Goal: Task Accomplishment & Management: Manage account settings

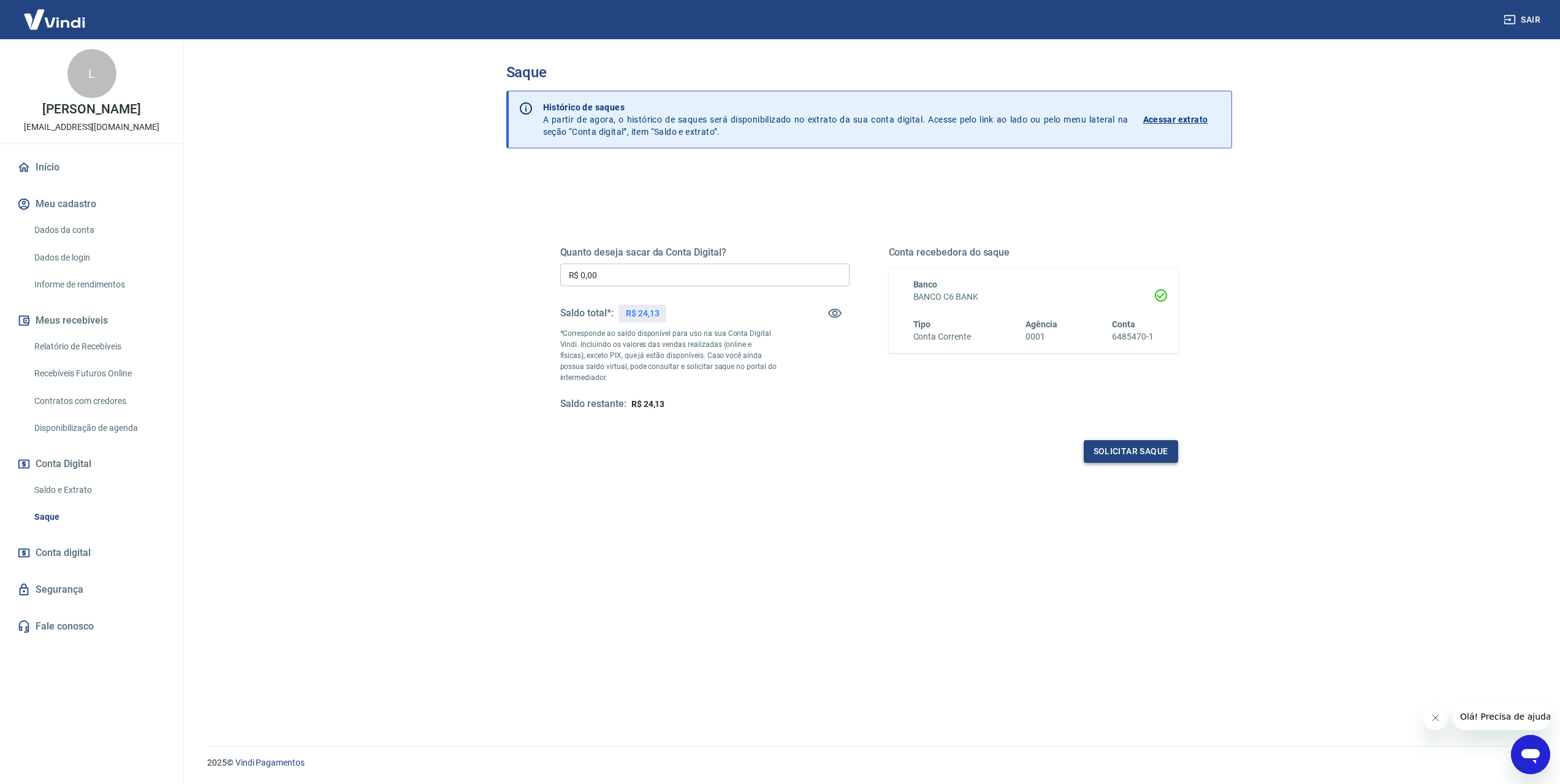
click at [1121, 456] on button "Solicitar saque" at bounding box center [1131, 451] width 94 height 23
click at [643, 317] on p "R$ 24,13" at bounding box center [643, 324] width 33 height 13
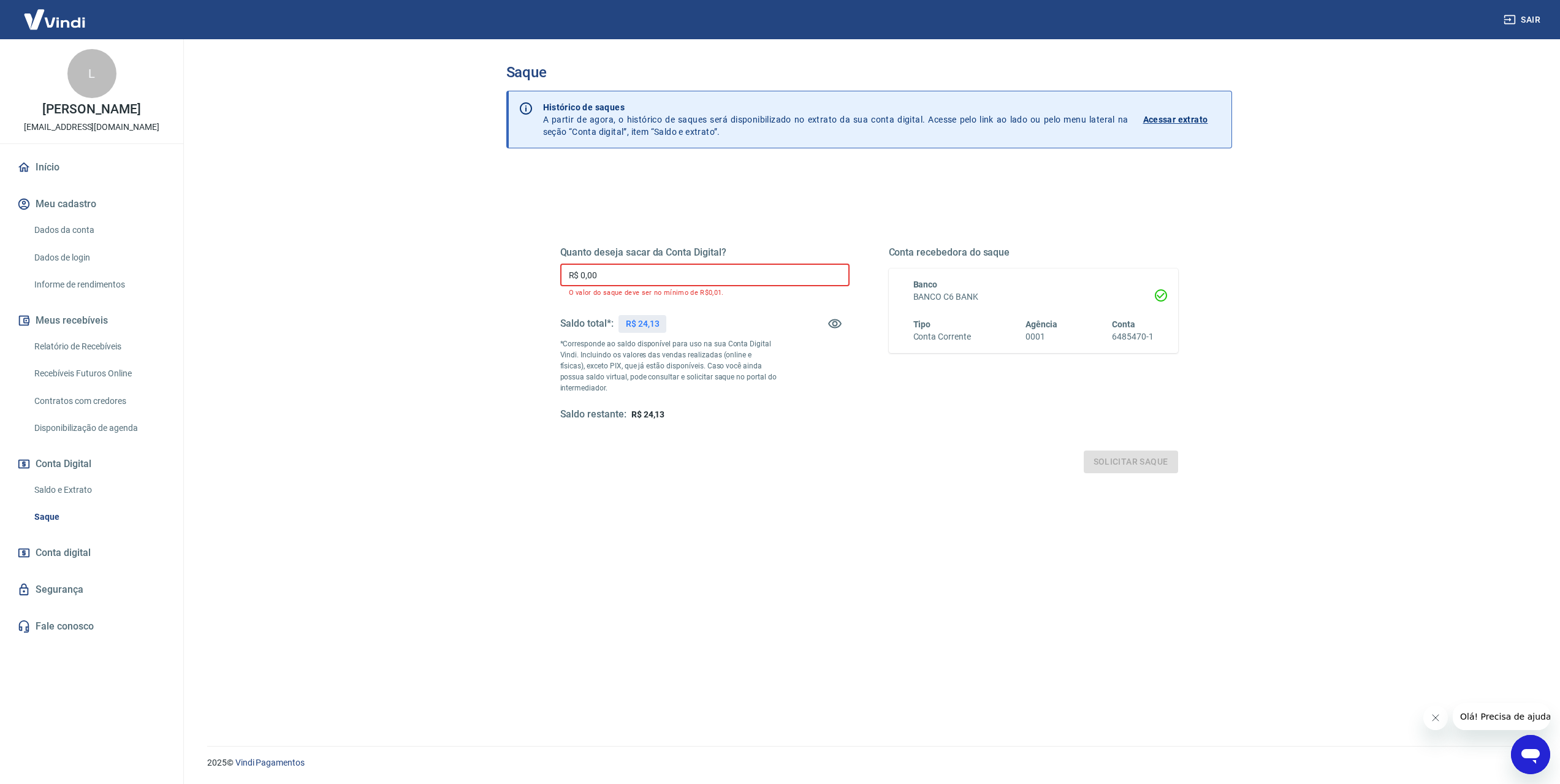
click at [672, 270] on input "R$ 0,00" at bounding box center [705, 275] width 289 height 23
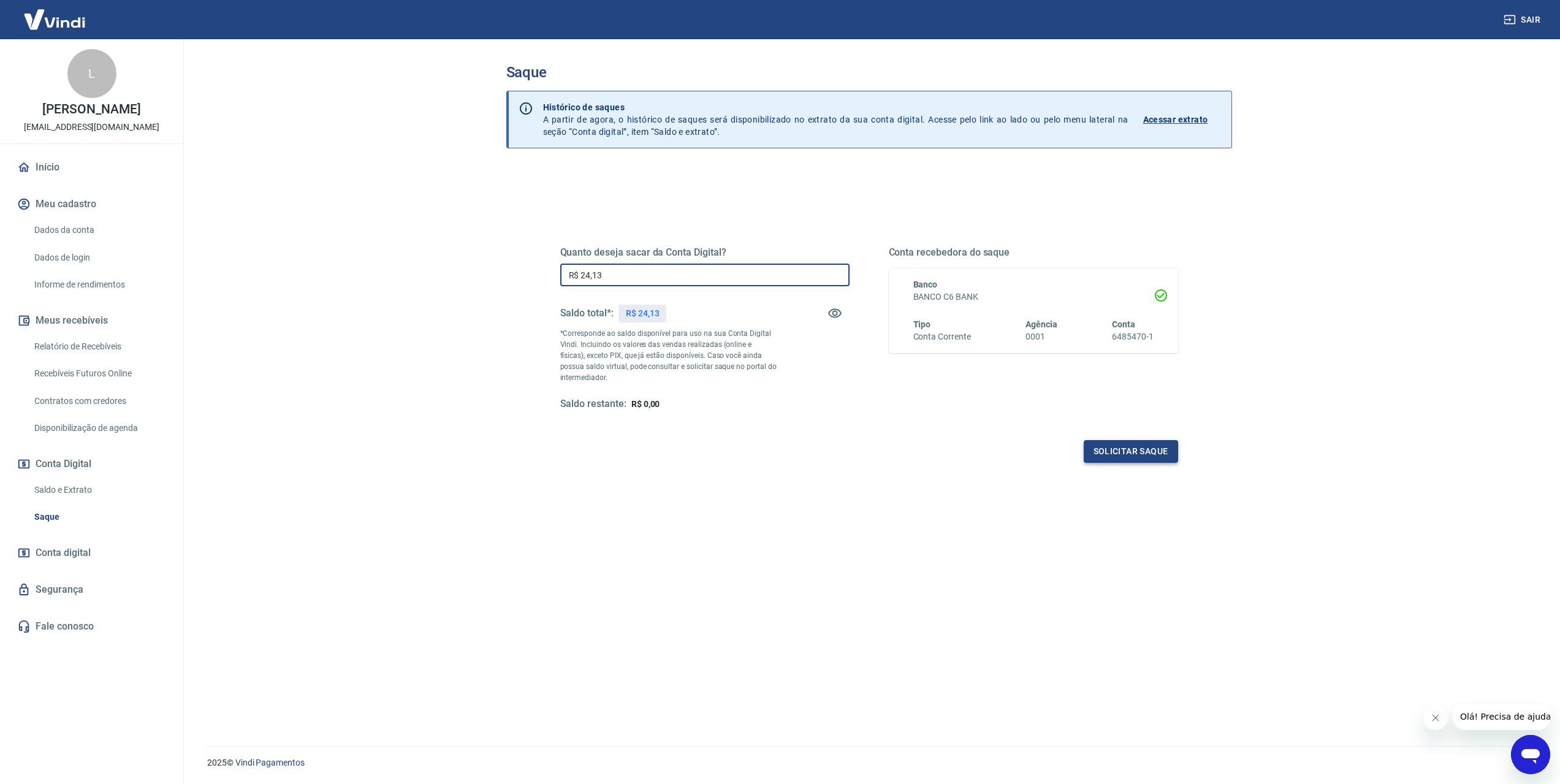
type input "R$ 24,13"
click at [1120, 447] on button "Solicitar saque" at bounding box center [1131, 451] width 94 height 23
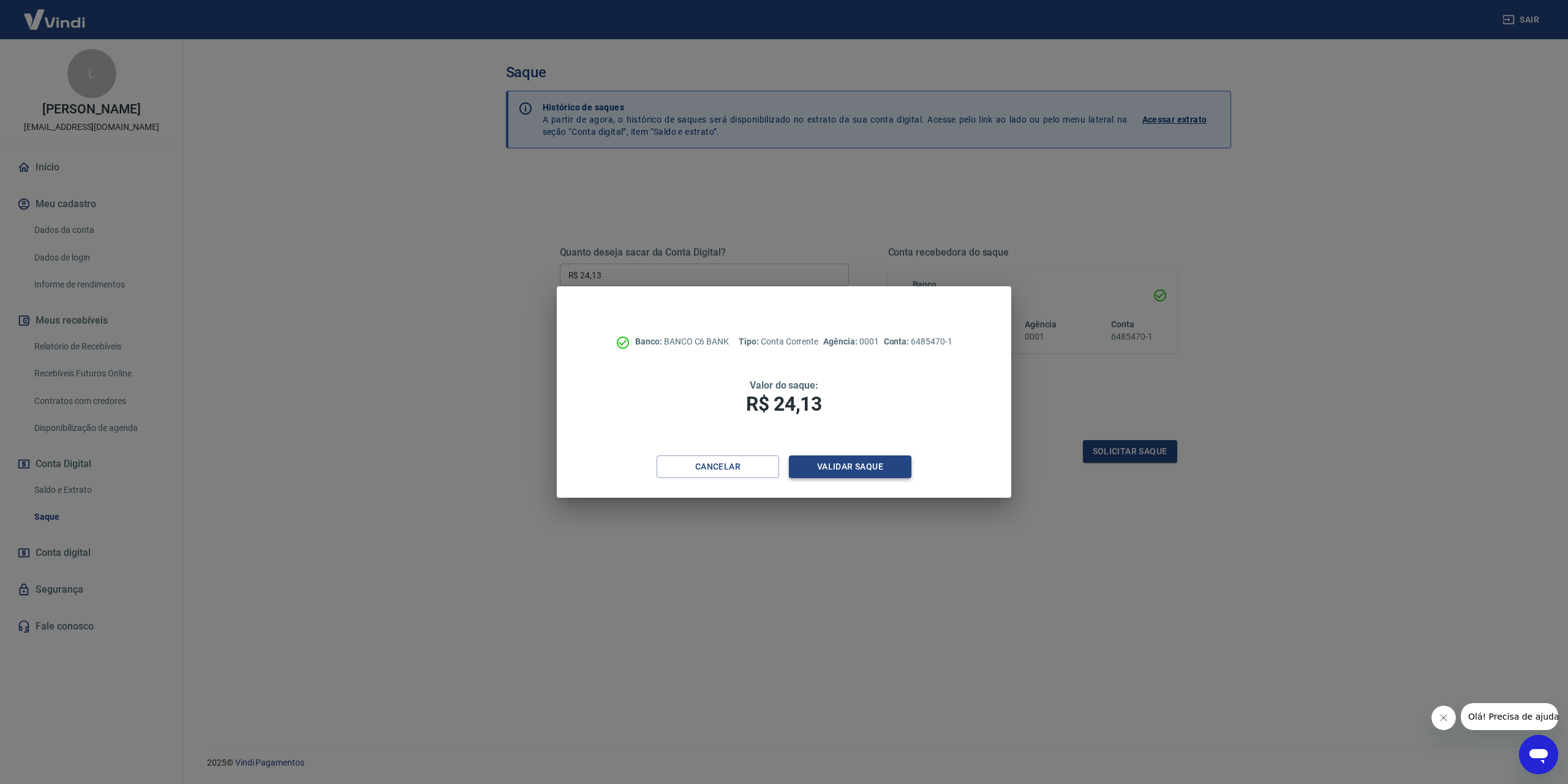
click at [861, 467] on button "Validar saque" at bounding box center [850, 466] width 123 height 23
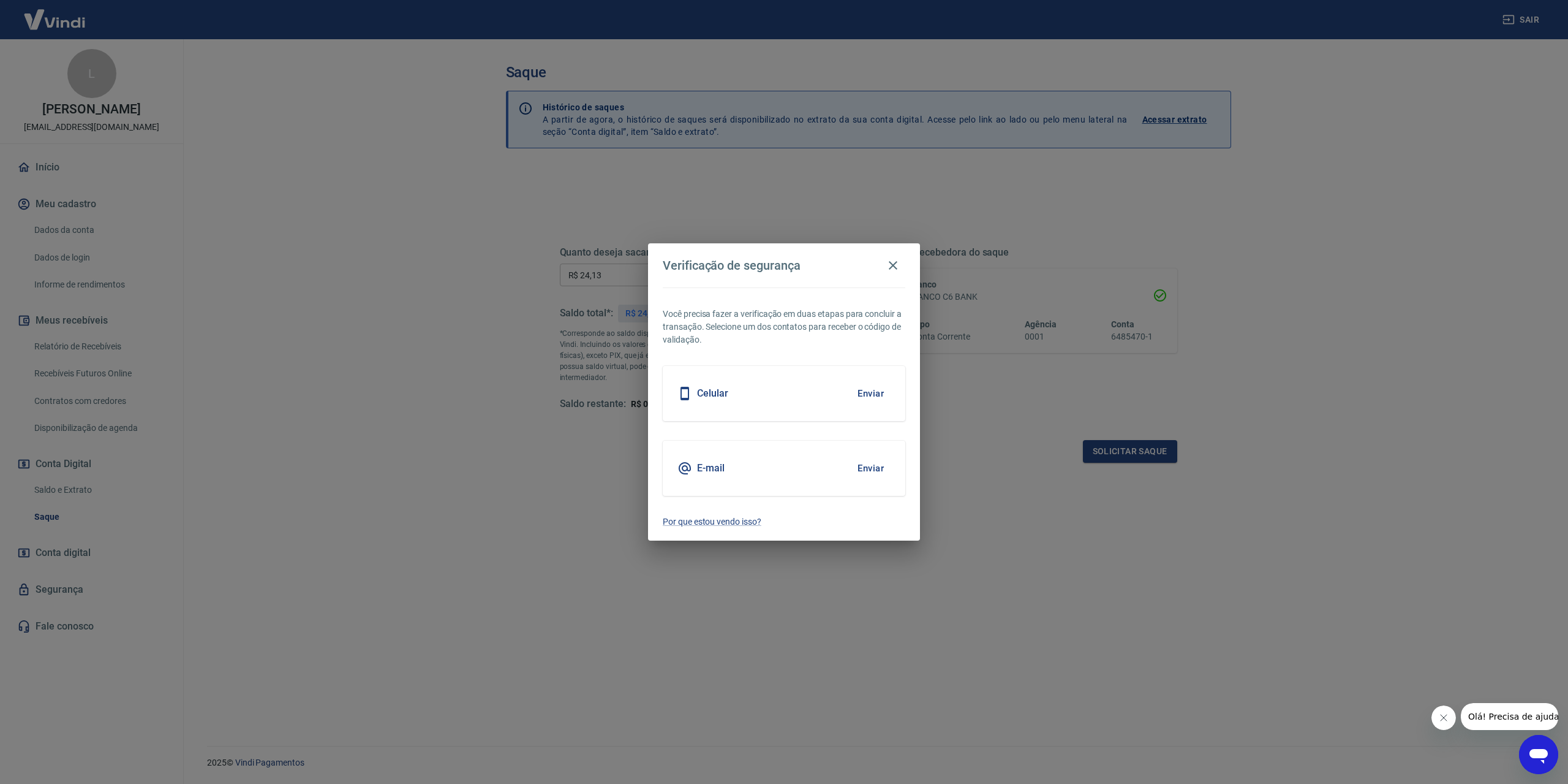
click at [864, 395] on button "Enviar" at bounding box center [871, 393] width 40 height 26
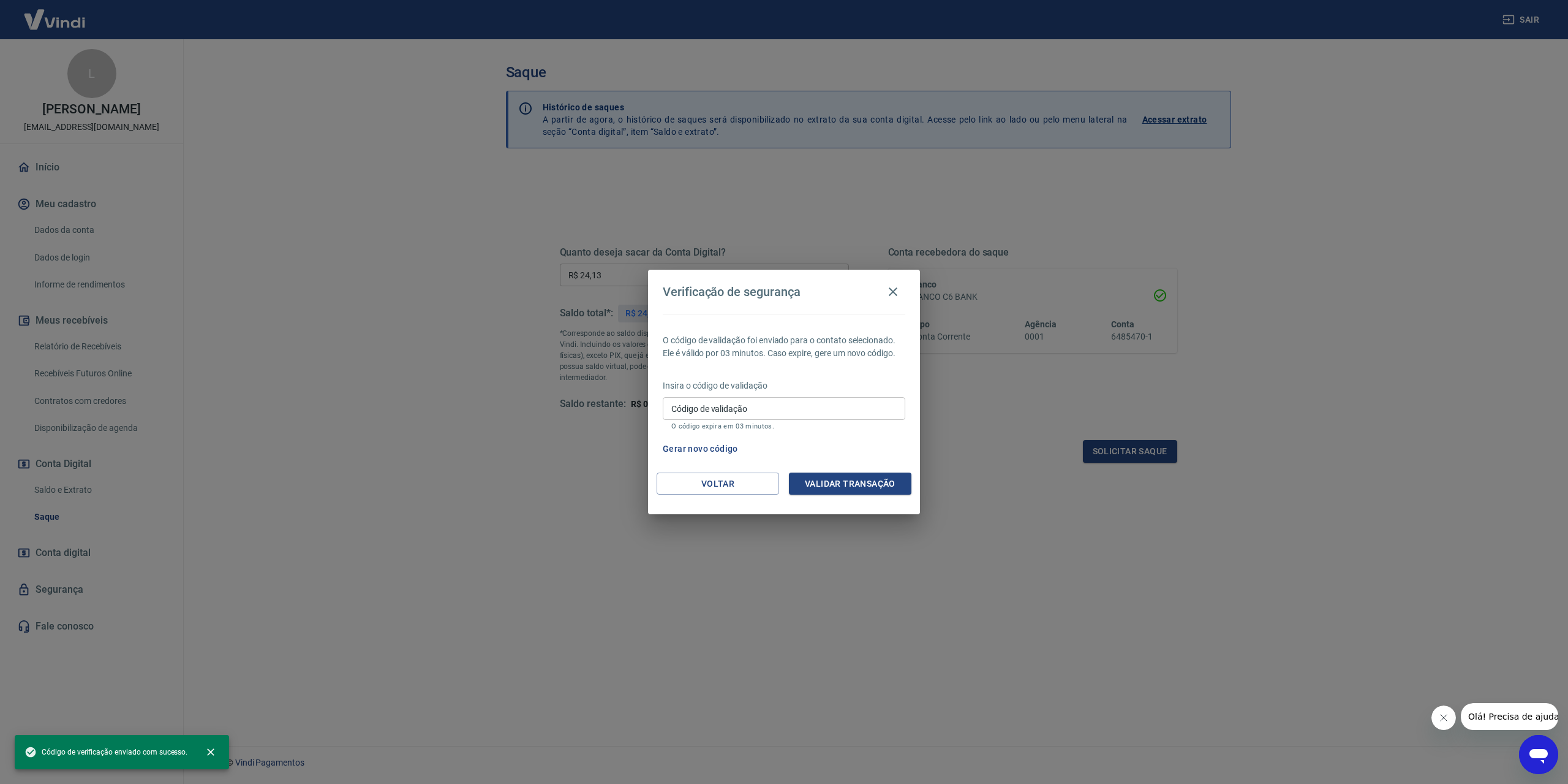
click at [818, 408] on input "Código de validação" at bounding box center [784, 408] width 243 height 23
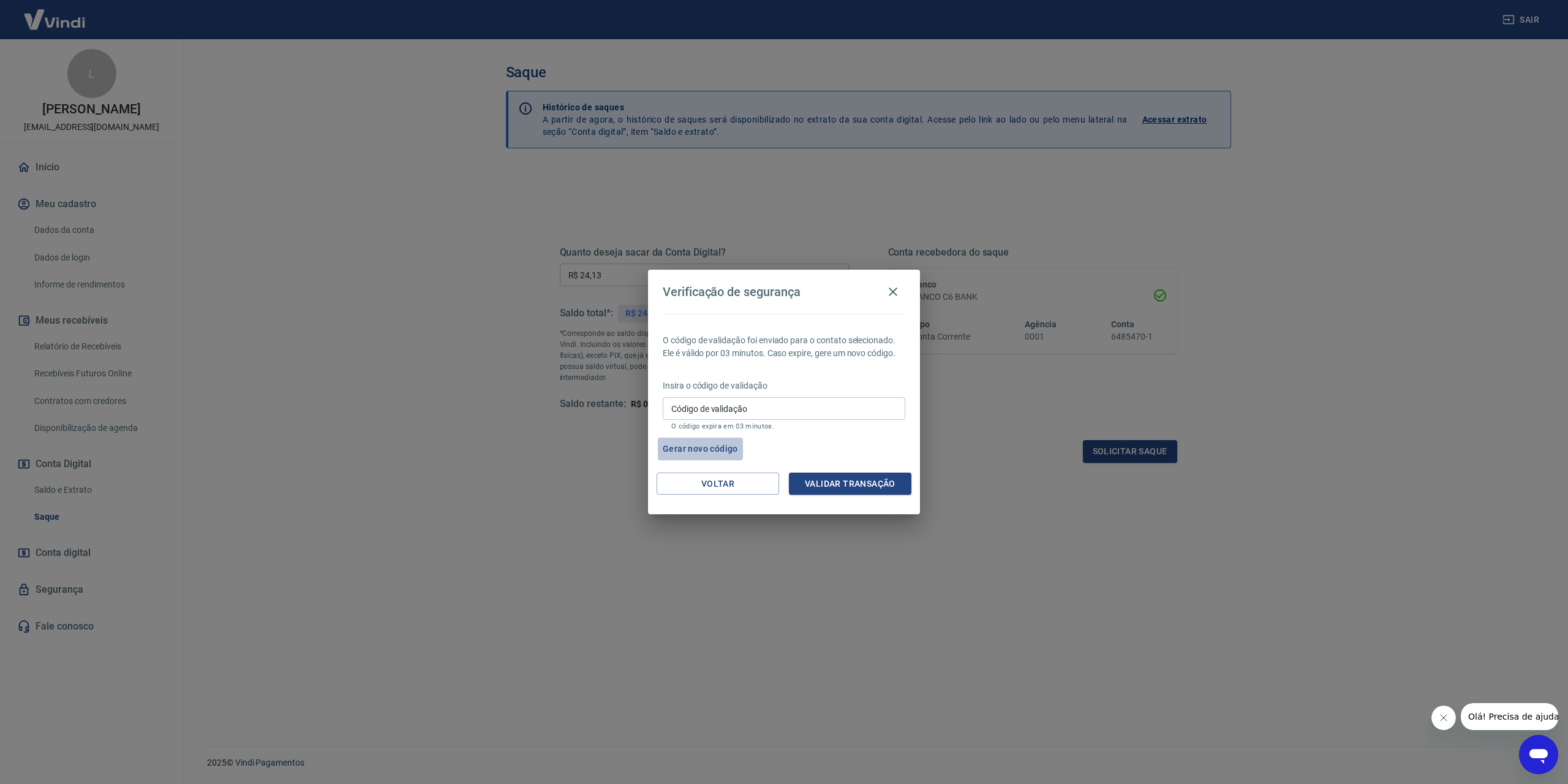
click at [695, 446] on button "Gerar novo código" at bounding box center [700, 449] width 86 height 23
click at [730, 478] on button "Voltar" at bounding box center [718, 484] width 123 height 23
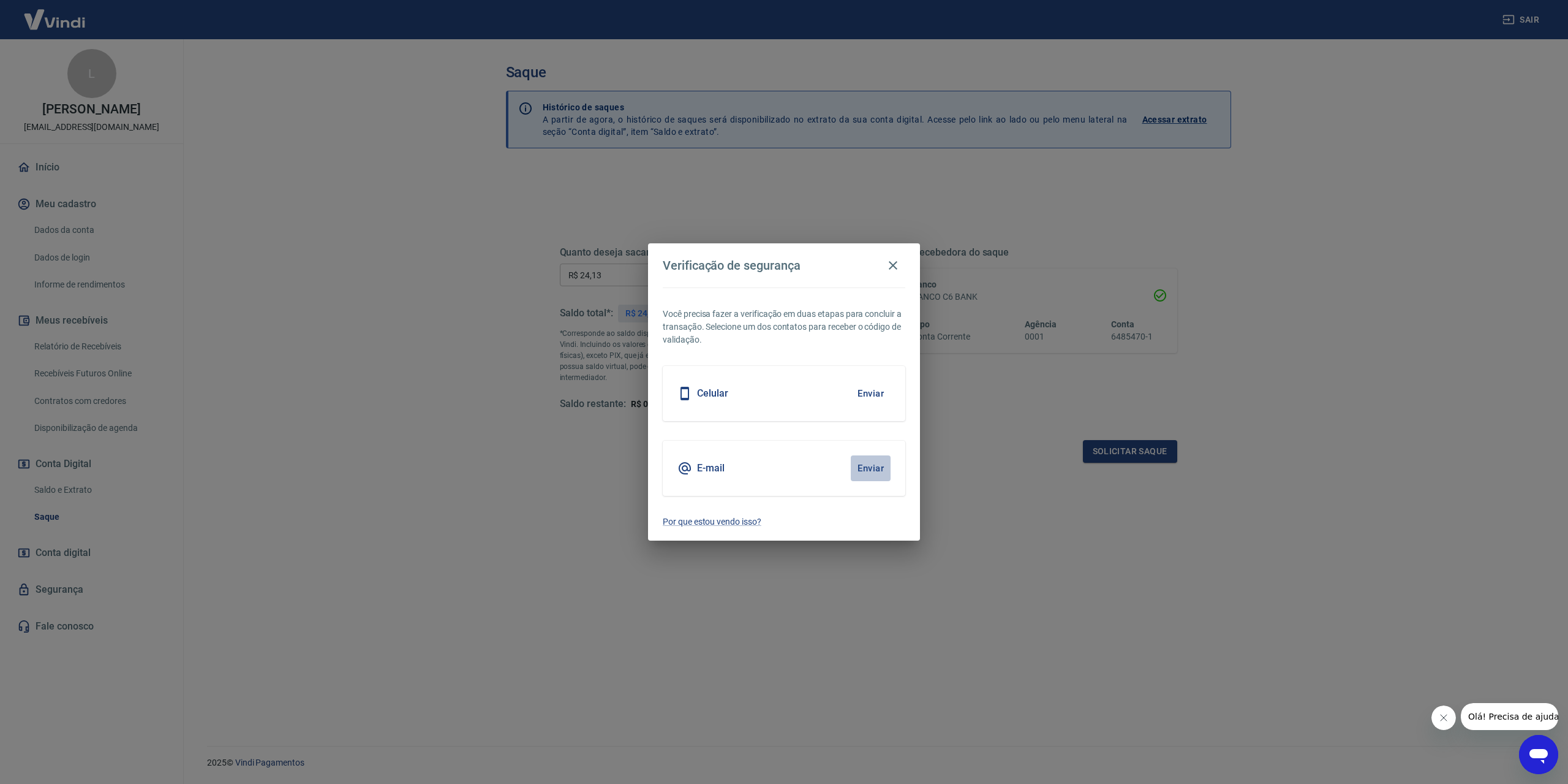
click at [873, 470] on button "Enviar" at bounding box center [871, 467] width 40 height 26
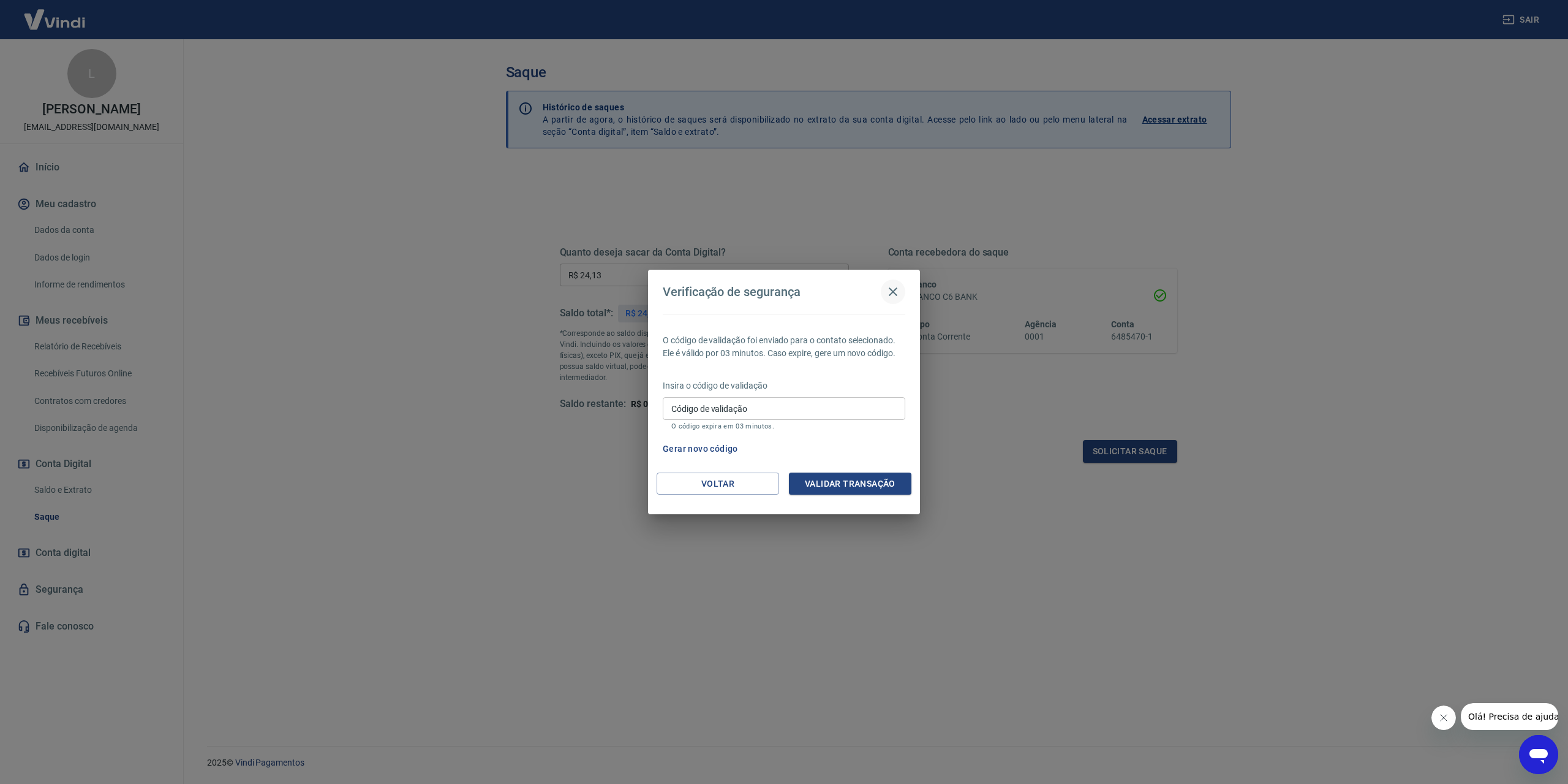
click at [892, 289] on icon "button" at bounding box center [892, 292] width 15 height 15
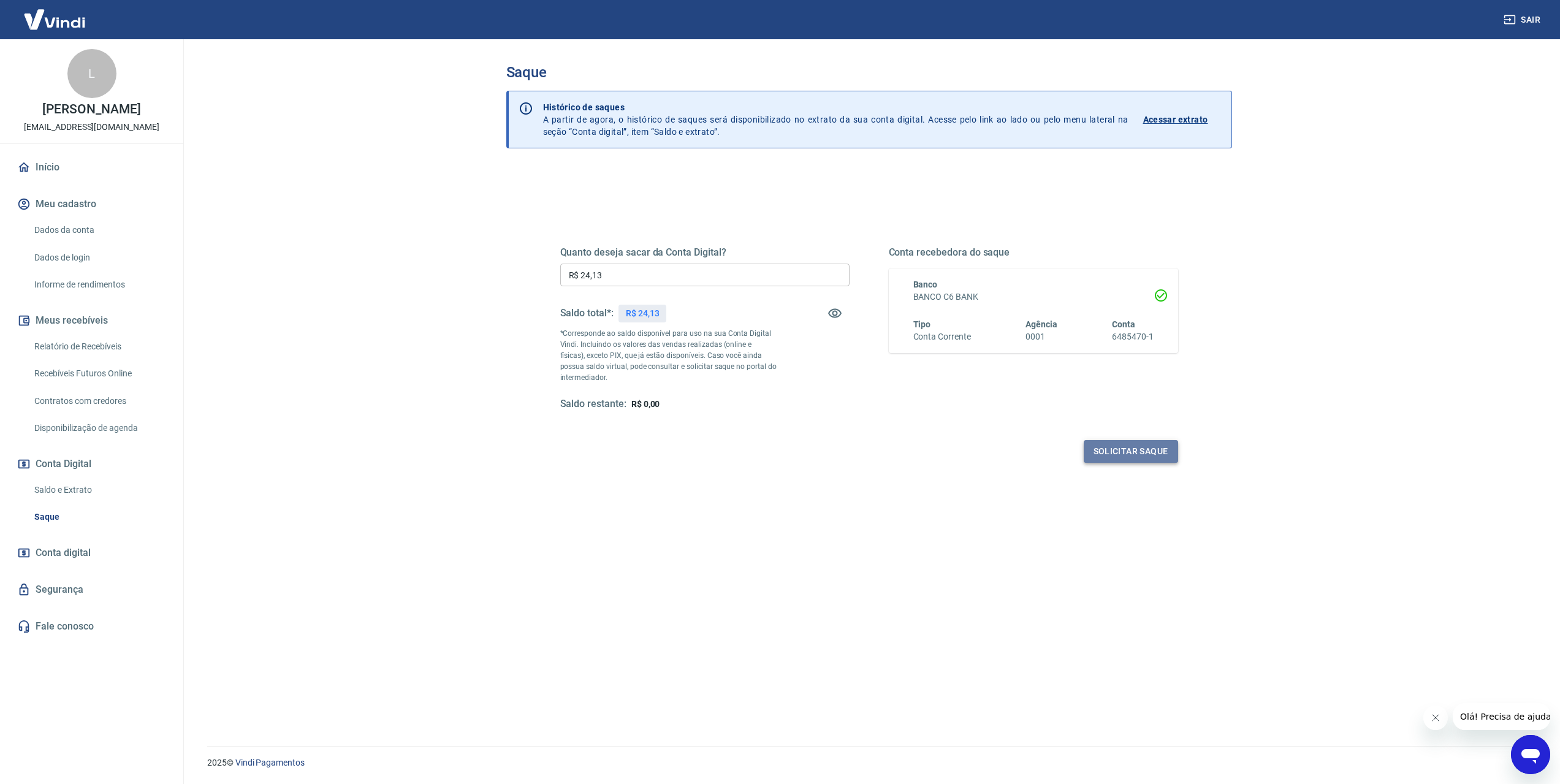
click at [1134, 453] on button "Solicitar saque" at bounding box center [1131, 451] width 94 height 23
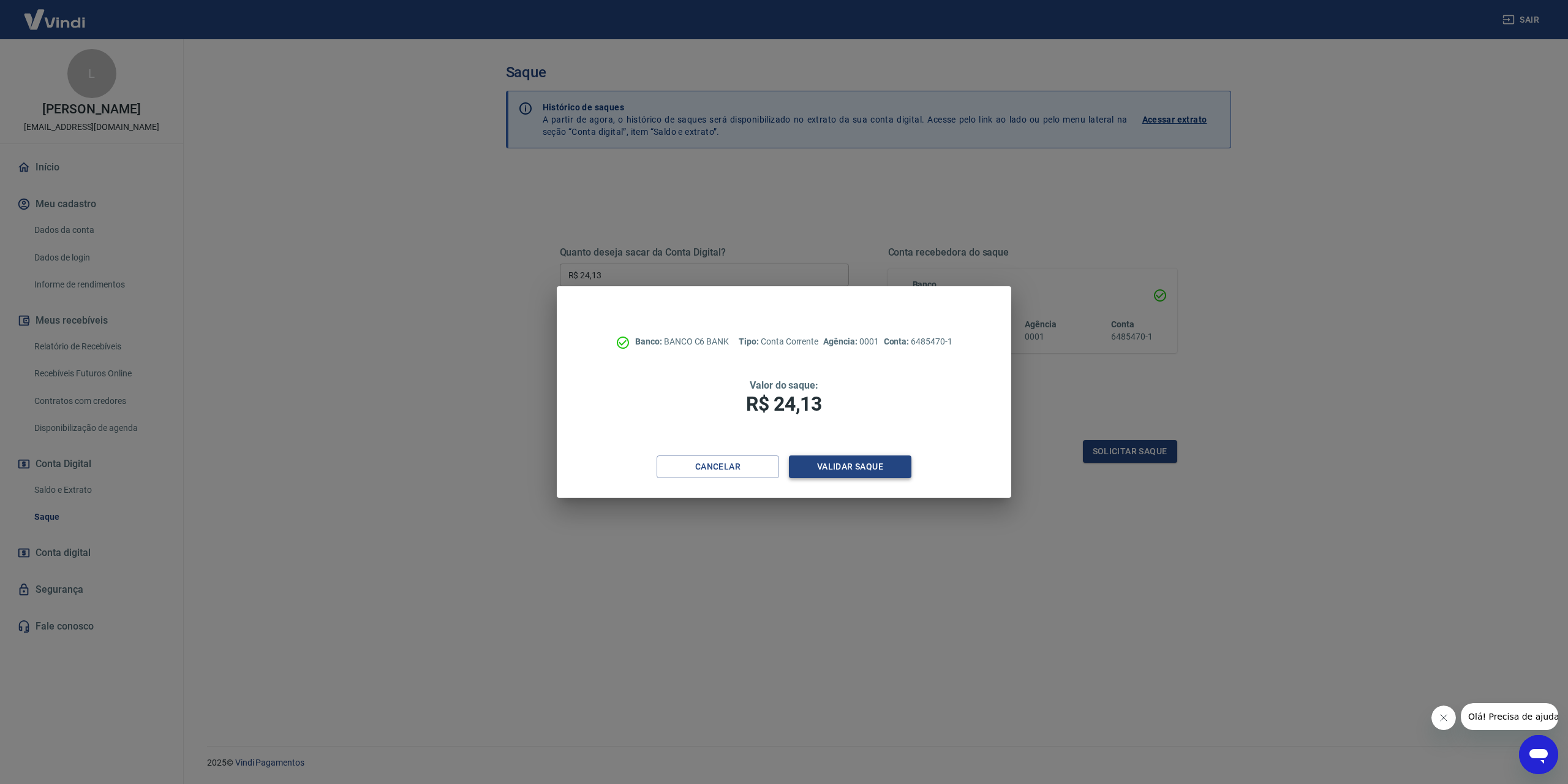
click at [857, 462] on button "Validar saque" at bounding box center [850, 466] width 123 height 23
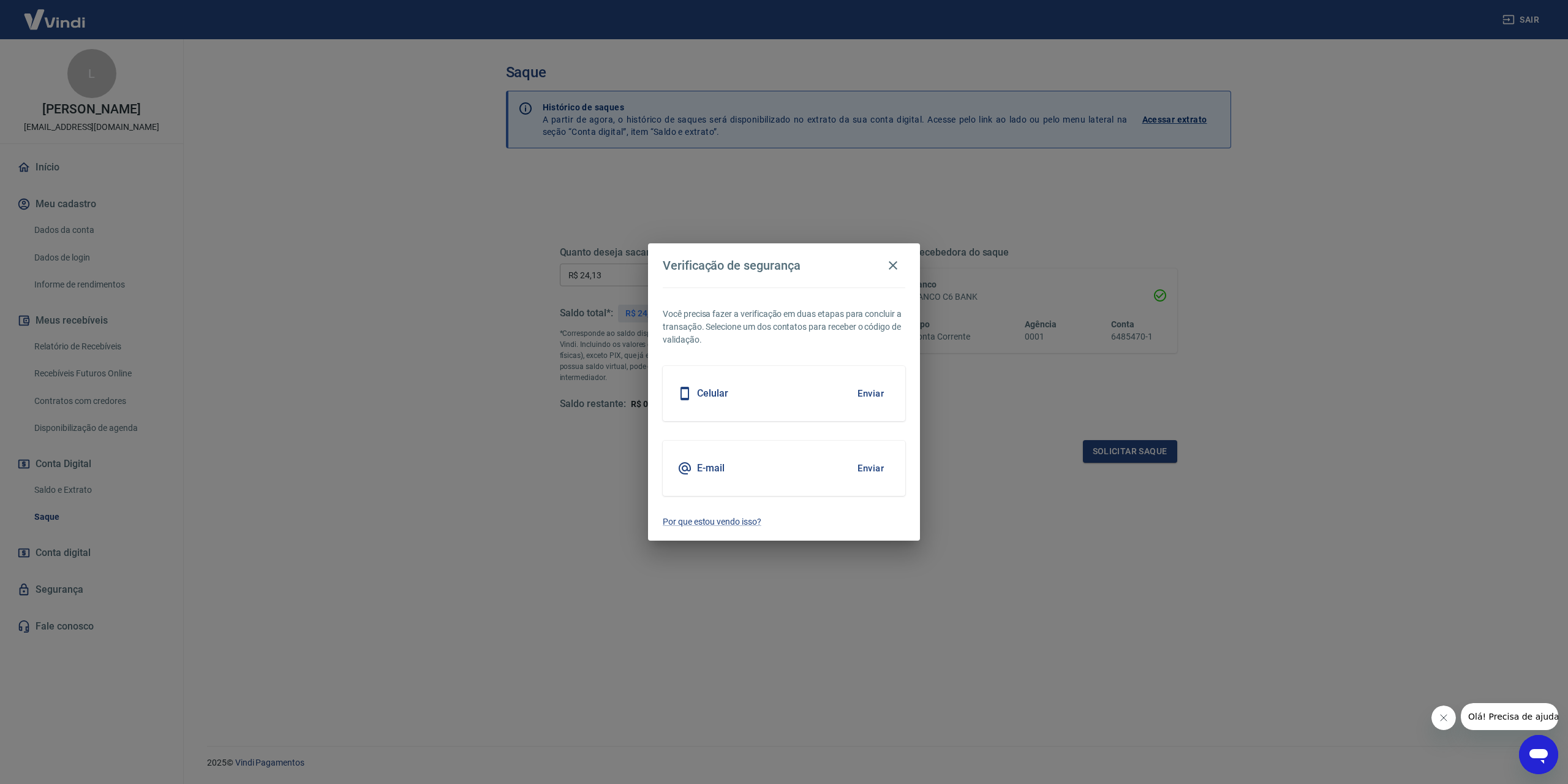
click at [874, 394] on button "Enviar" at bounding box center [871, 393] width 40 height 26
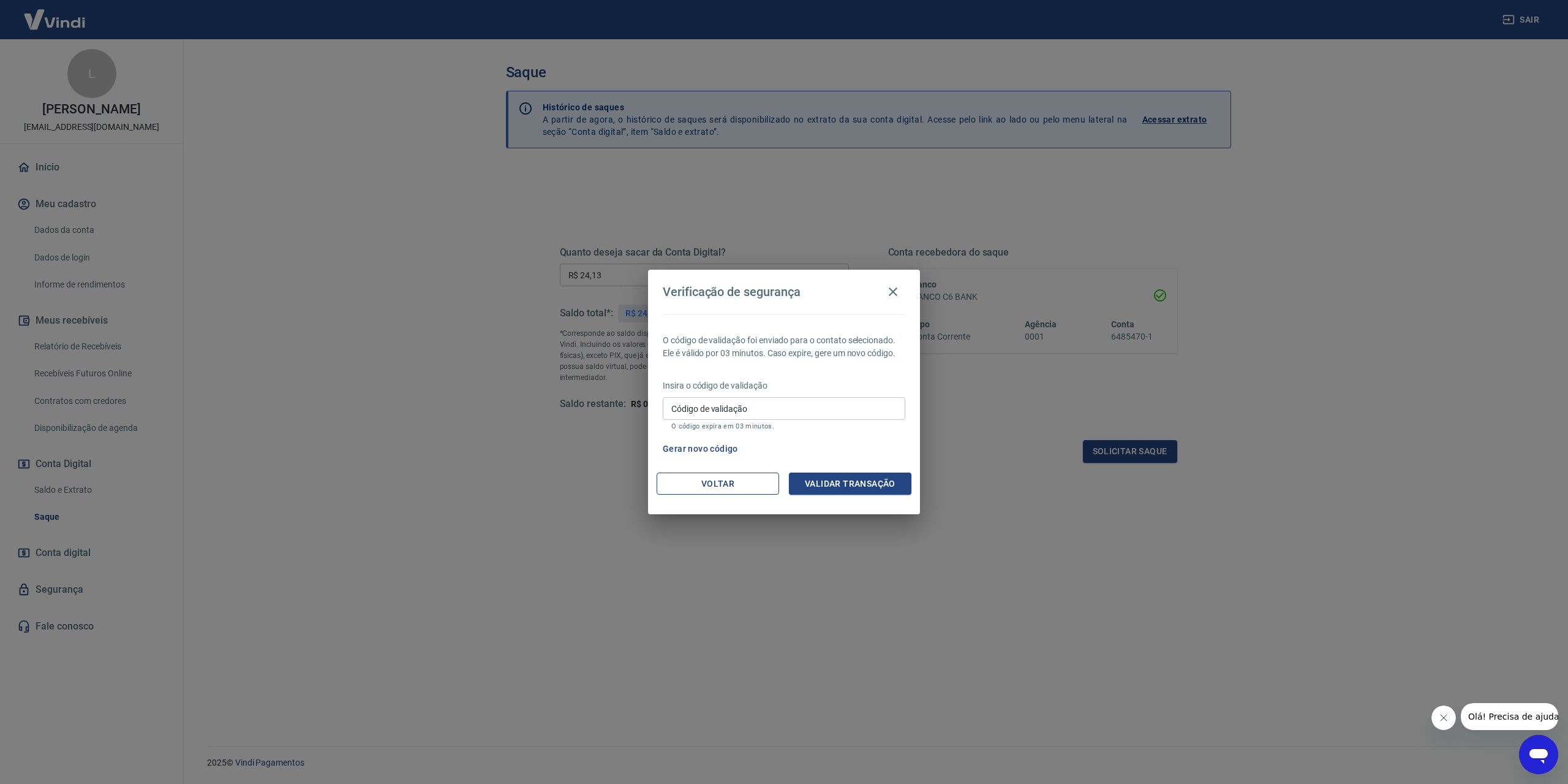
click at [731, 482] on button "Voltar" at bounding box center [718, 484] width 123 height 23
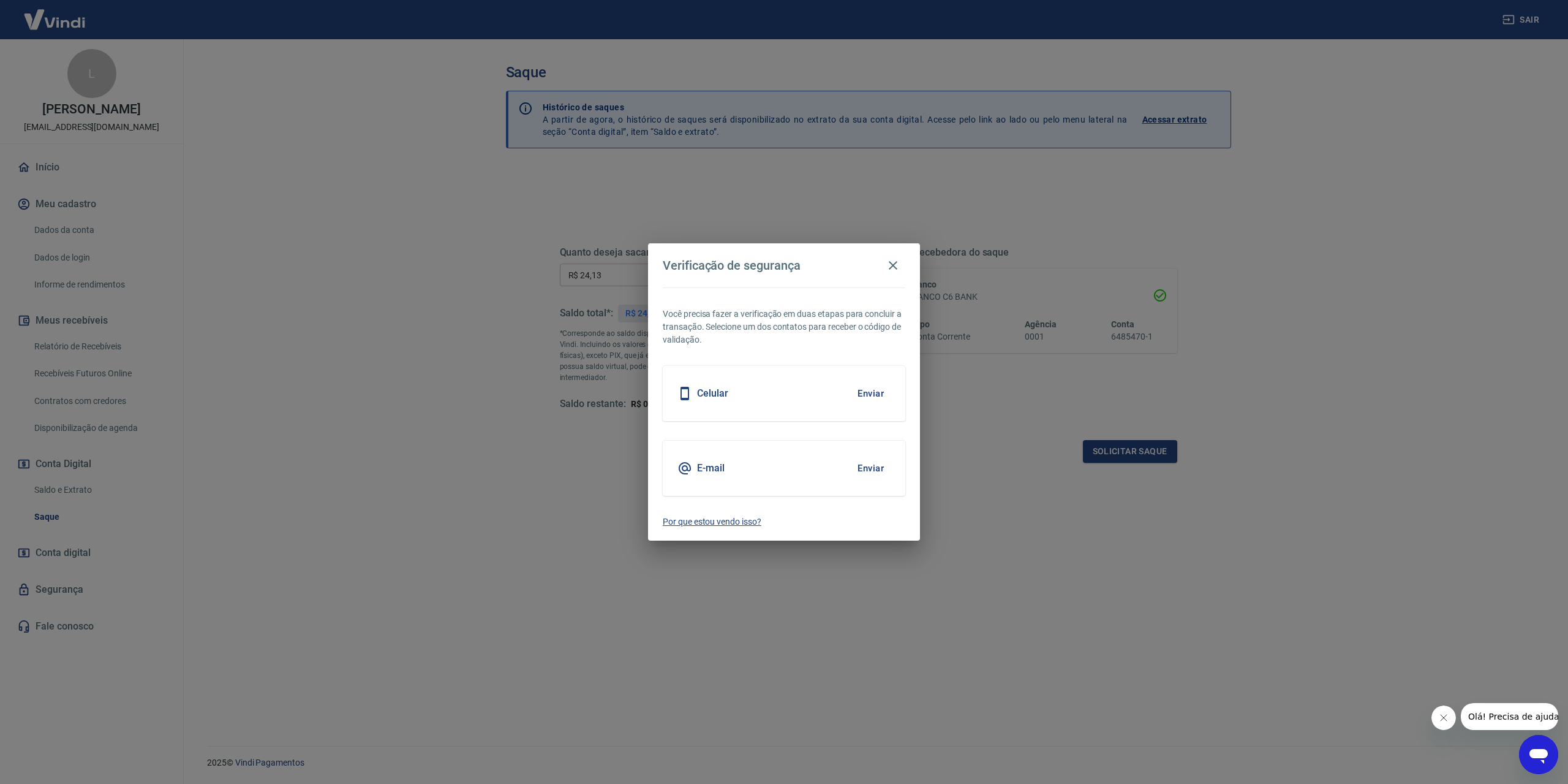
click at [749, 520] on p "Por que estou vendo isso?" at bounding box center [784, 522] width 243 height 13
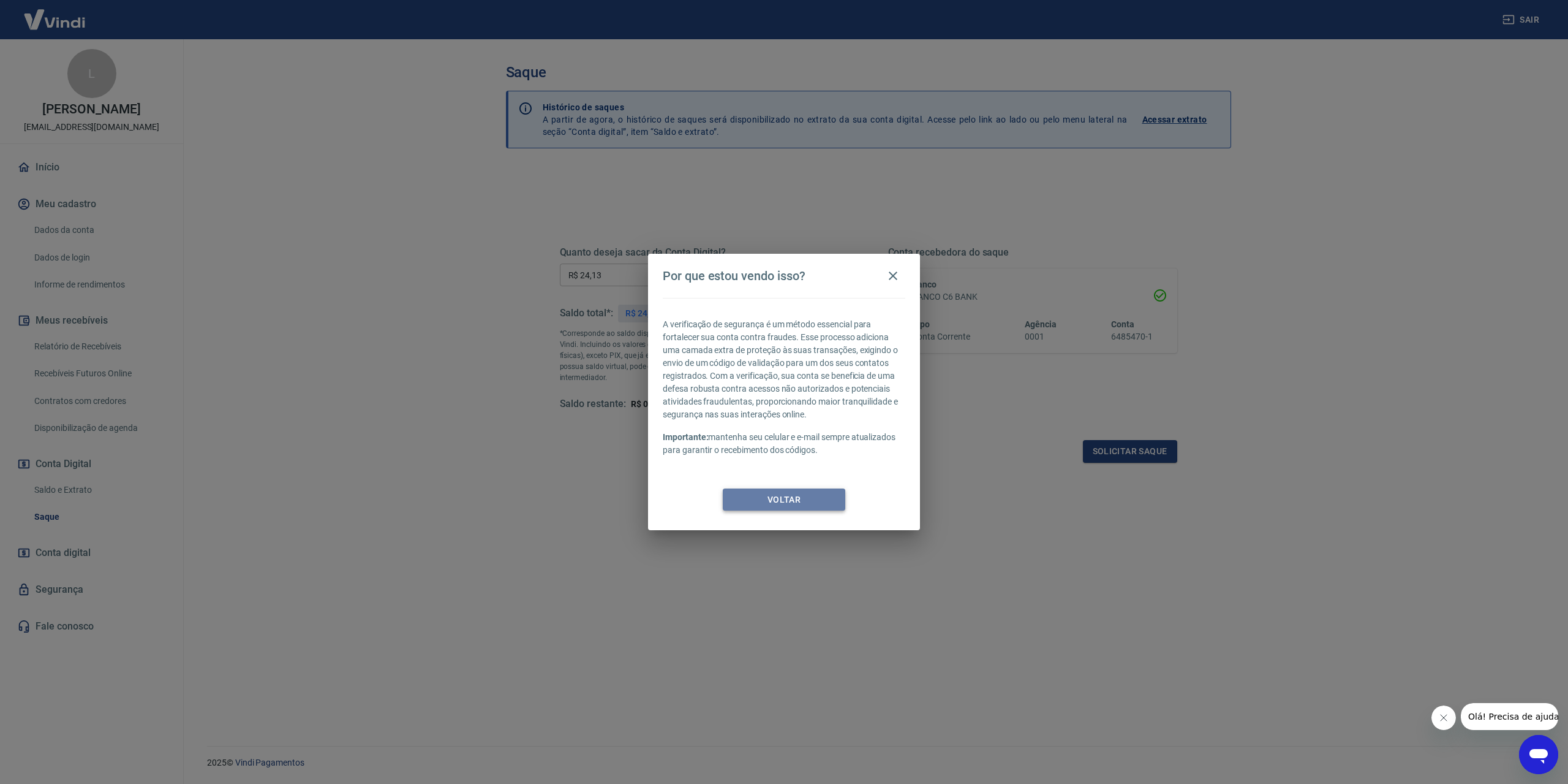
click at [784, 499] on button "Voltar" at bounding box center [784, 499] width 123 height 23
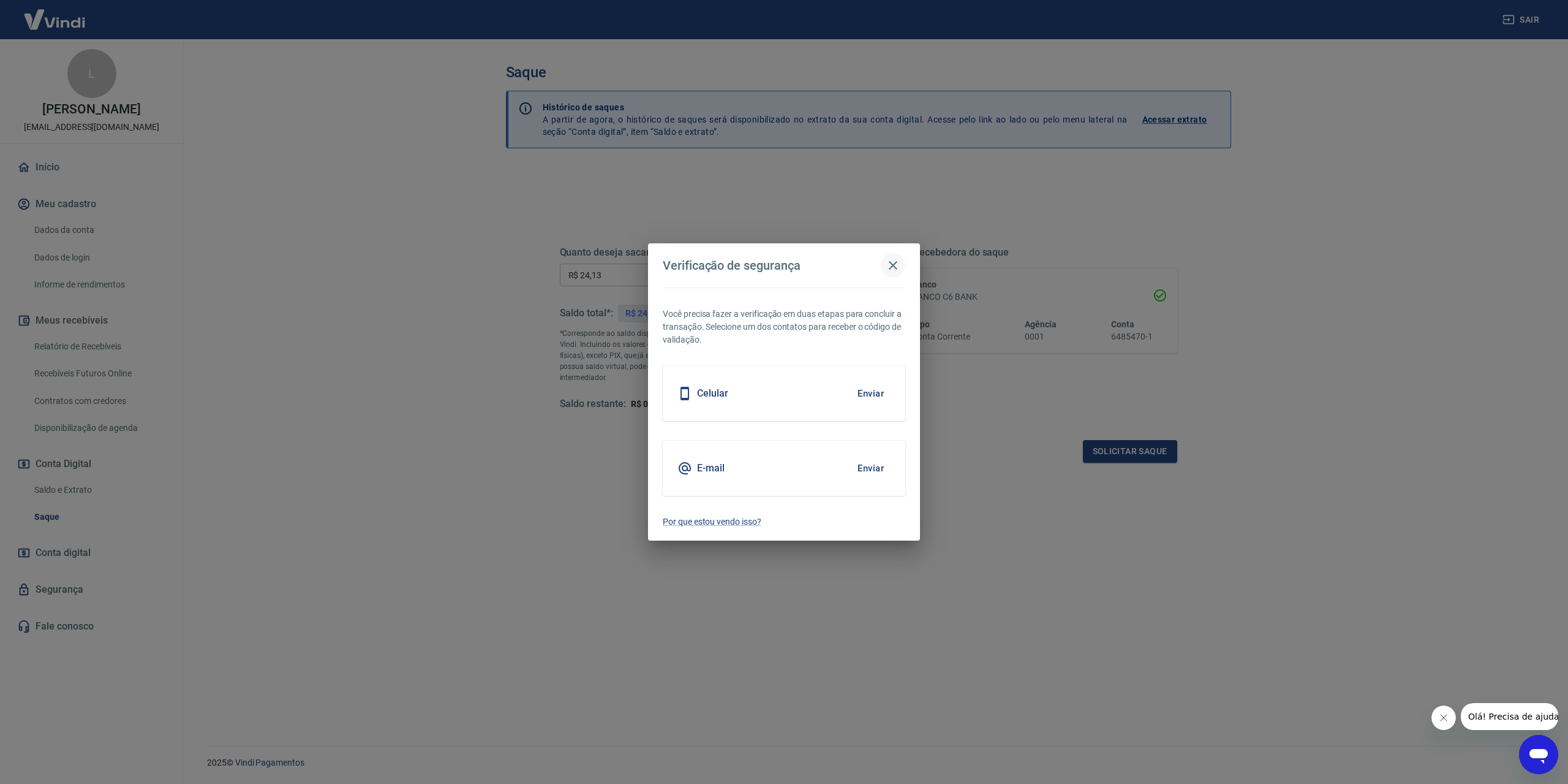
click at [896, 265] on icon "button" at bounding box center [892, 265] width 15 height 15
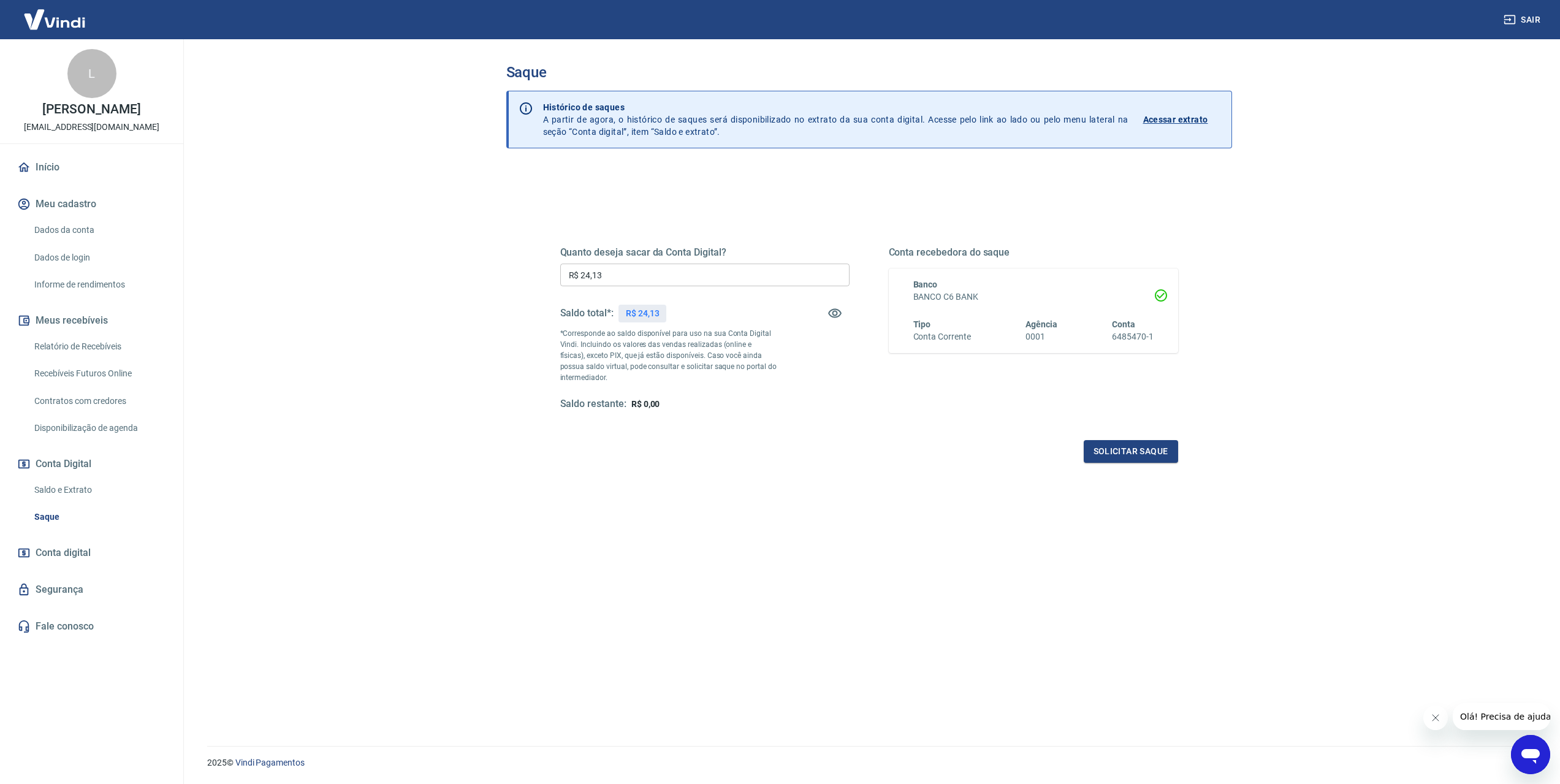
click at [75, 591] on link "Segurança" at bounding box center [92, 590] width 154 height 27
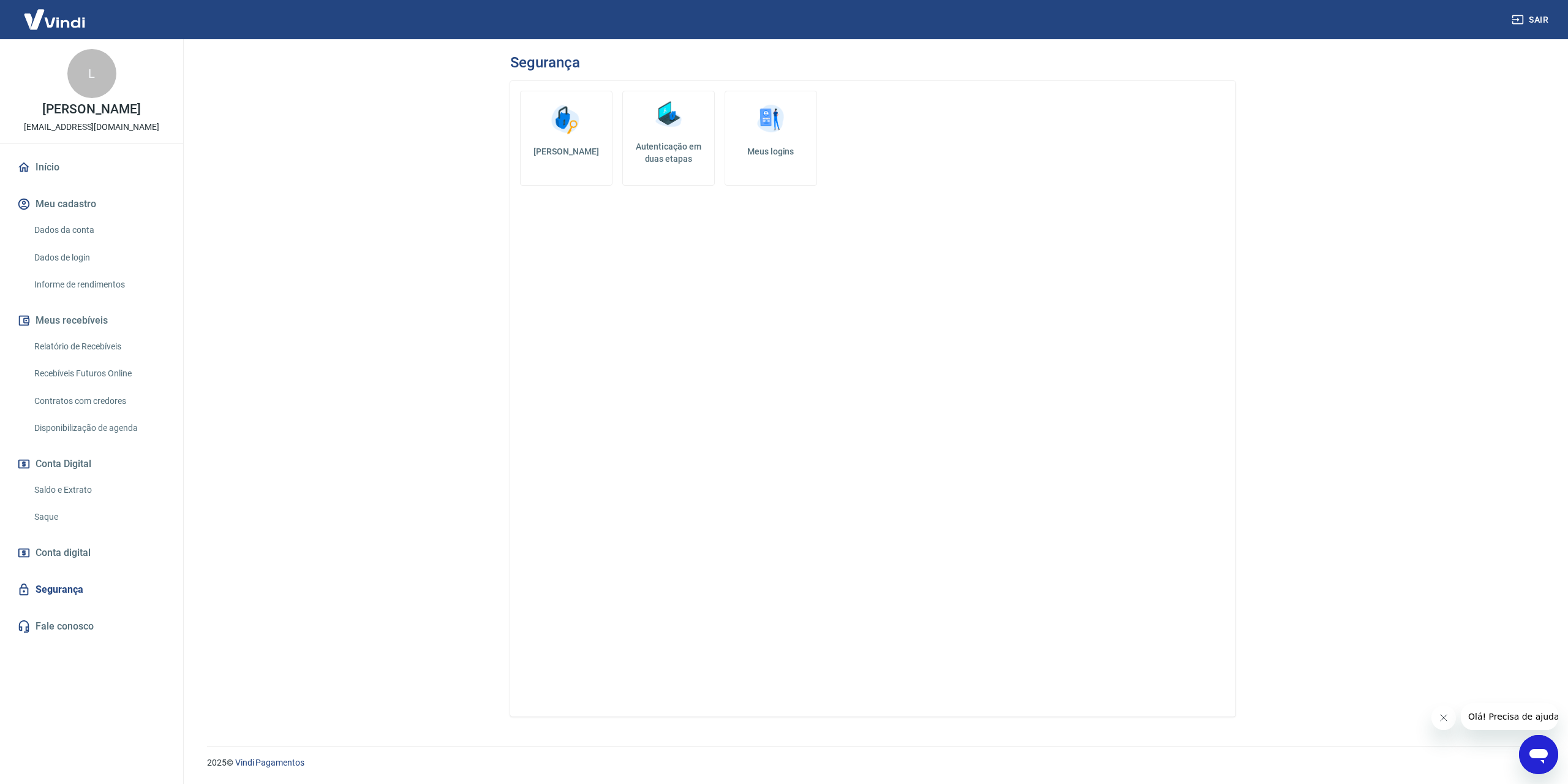
click at [672, 144] on h5 "Autenticação em duas etapas" at bounding box center [669, 152] width 82 height 25
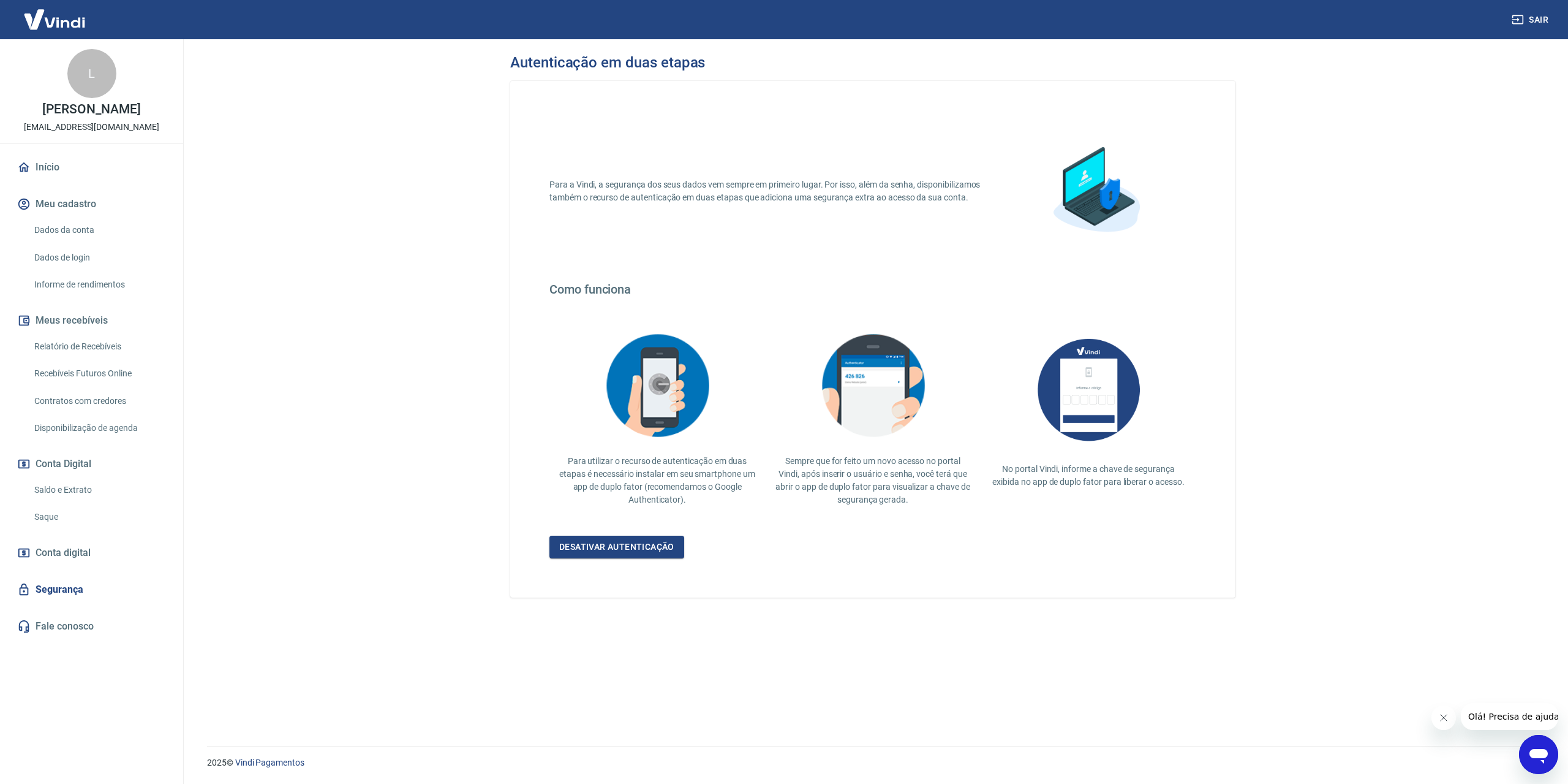
click at [66, 254] on link "Dados de login" at bounding box center [99, 257] width 139 height 25
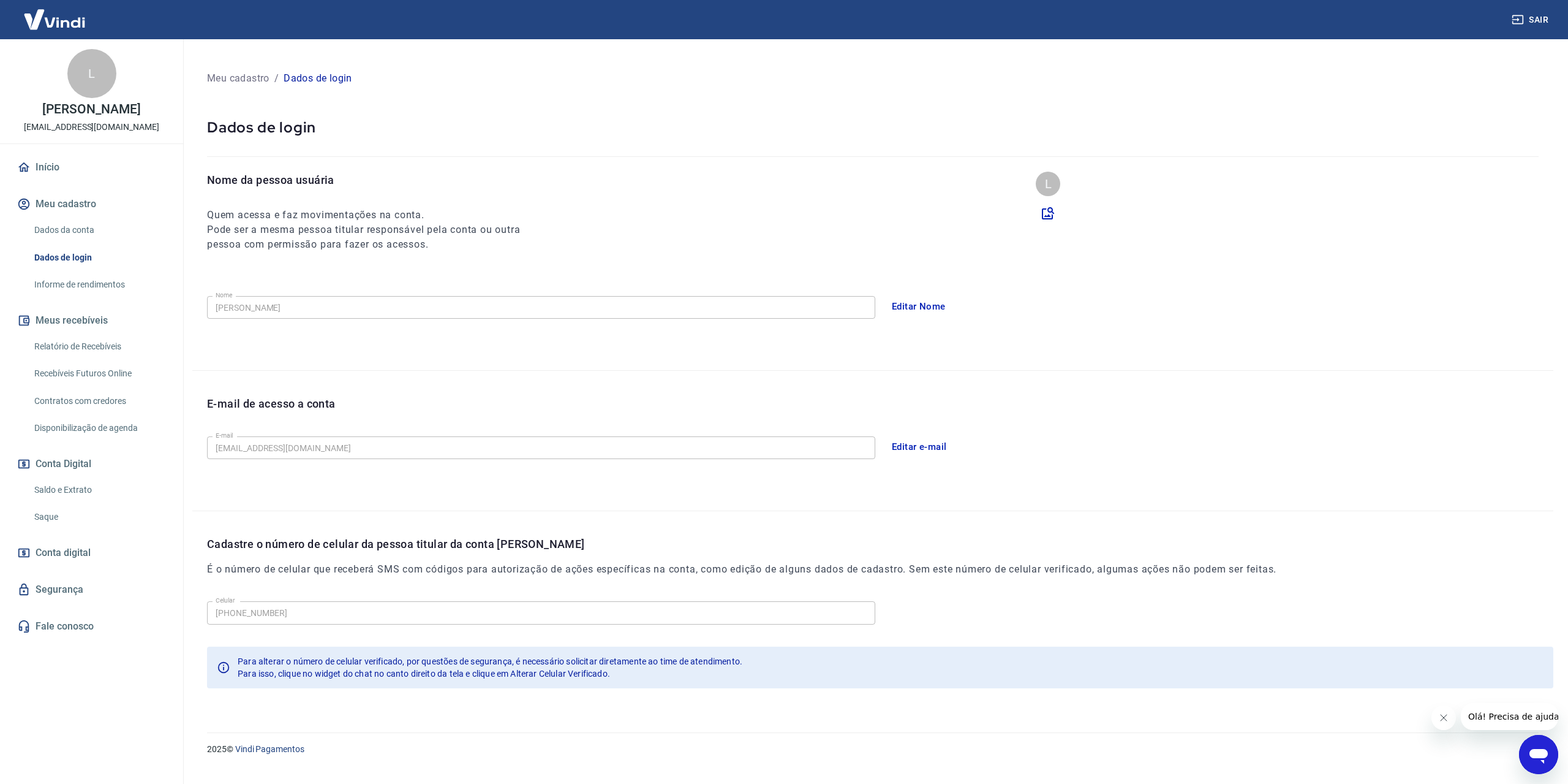
click at [47, 553] on span "Conta digital" at bounding box center [63, 553] width 55 height 17
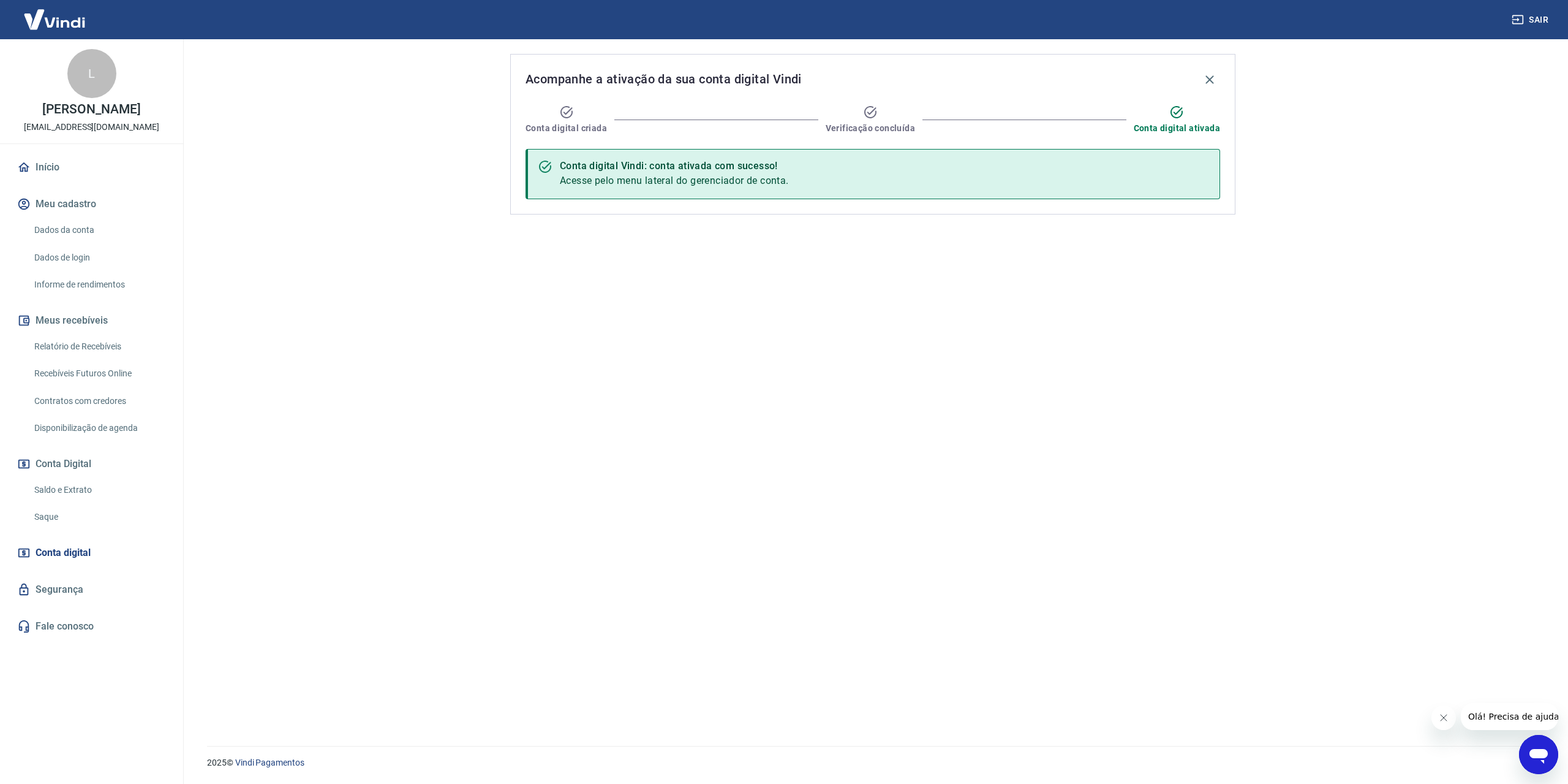
click at [51, 488] on link "Saldo e Extrato" at bounding box center [99, 490] width 139 height 25
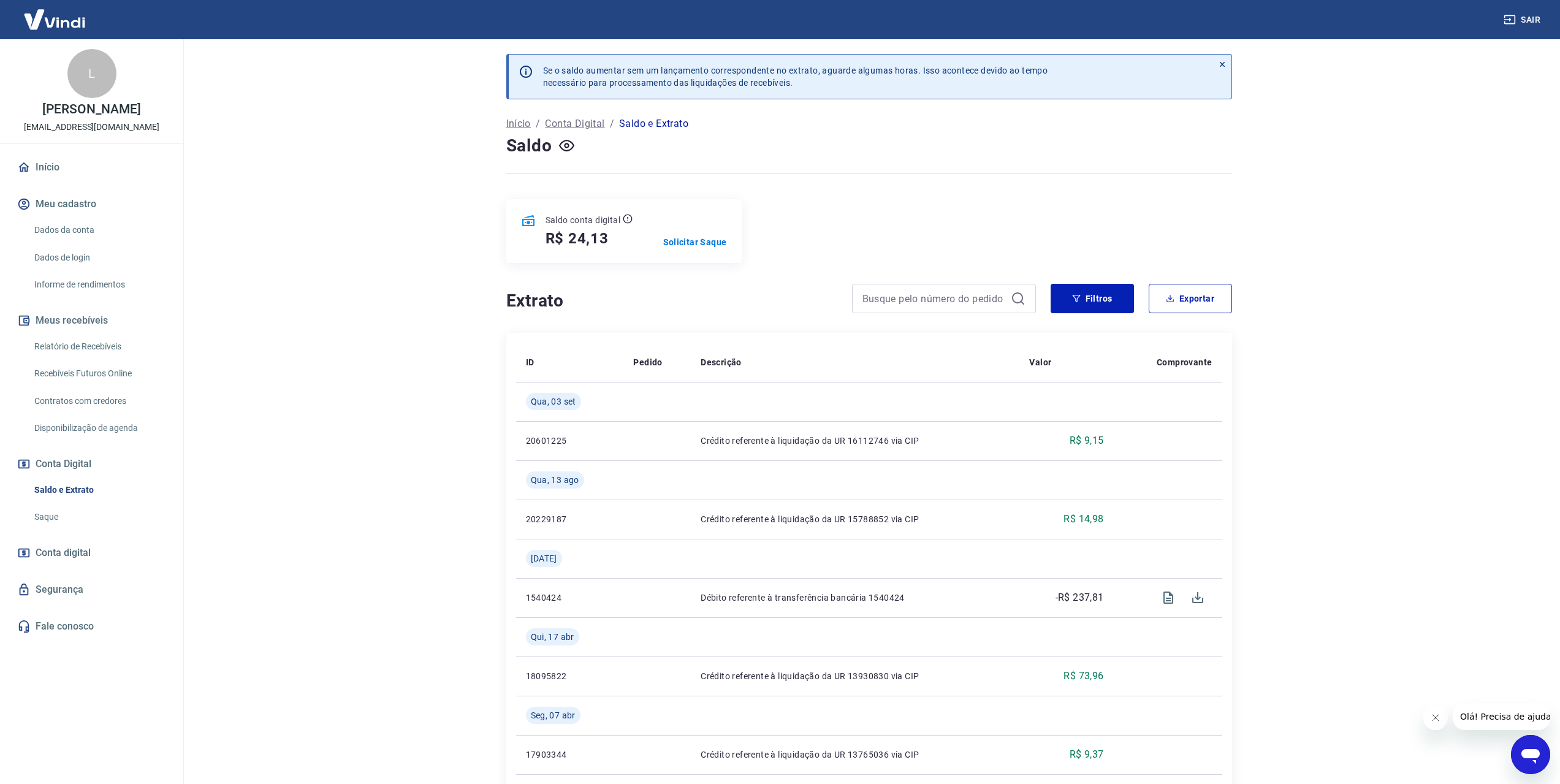
click at [47, 516] on link "Saque" at bounding box center [99, 517] width 139 height 25
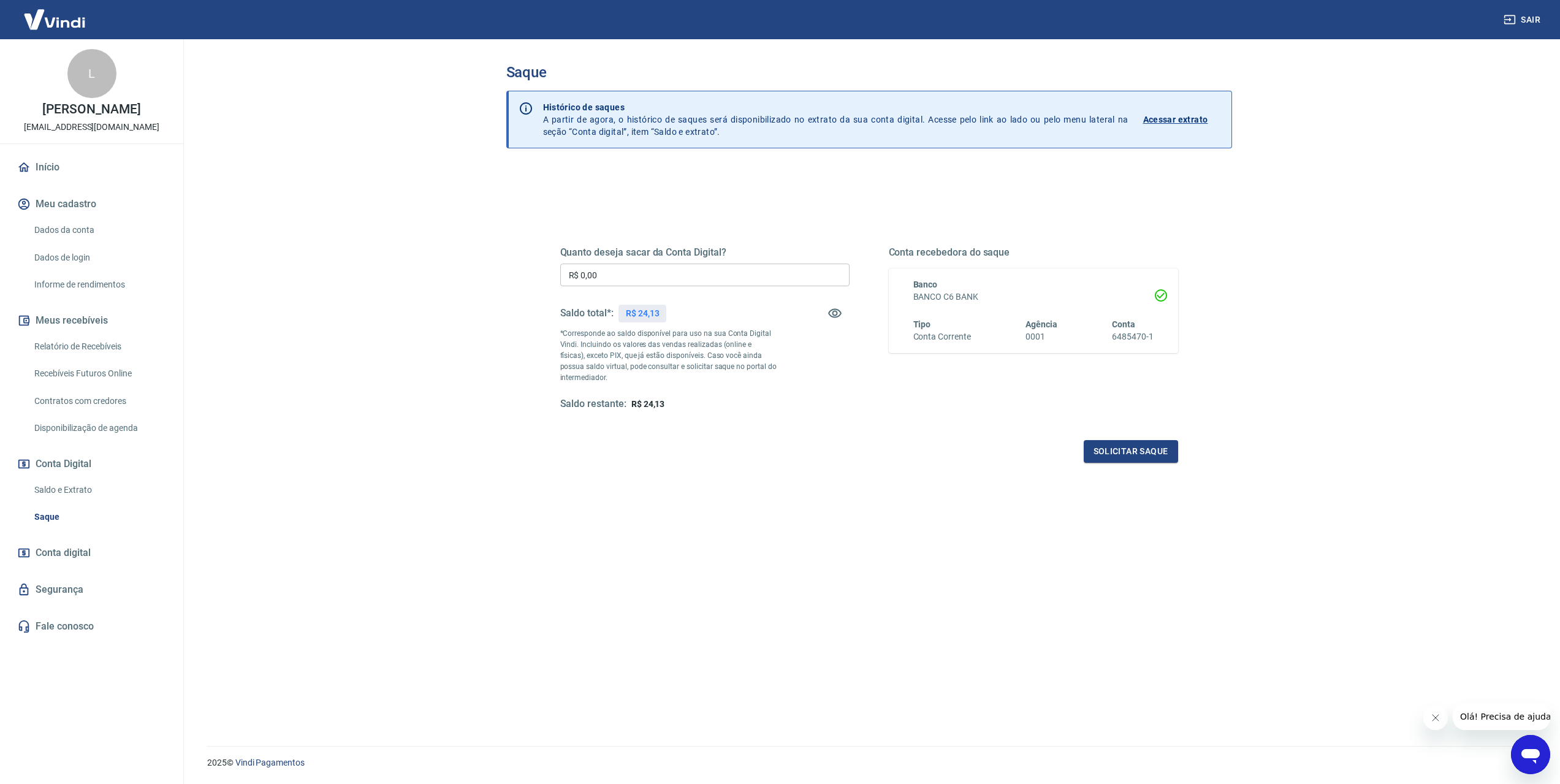
click at [647, 275] on input "R$ 0,00" at bounding box center [705, 275] width 289 height 23
type input "R$ 24,13"
click at [1108, 450] on button "Solicitar saque" at bounding box center [1131, 451] width 94 height 23
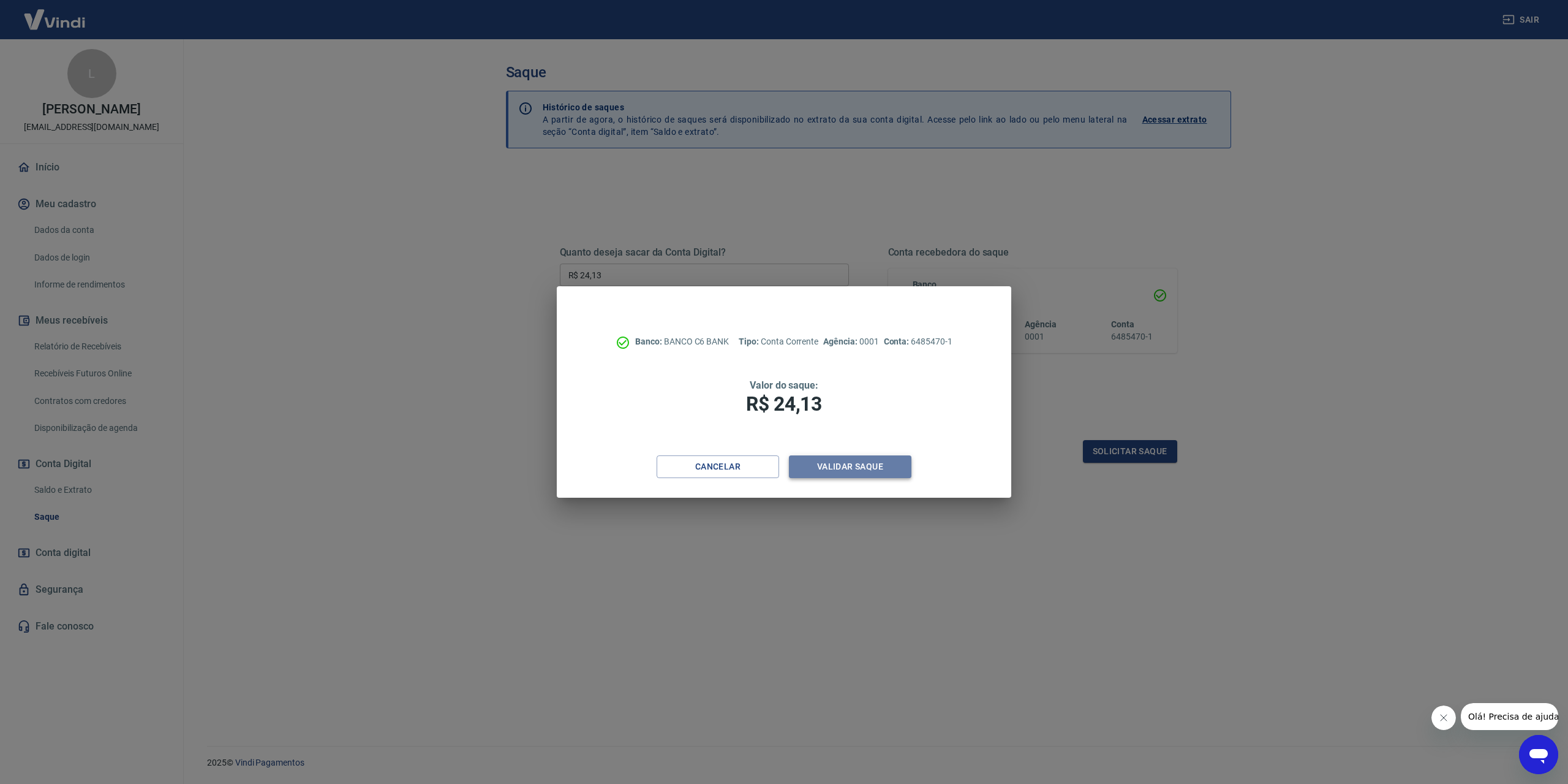
click at [860, 461] on button "Validar saque" at bounding box center [850, 466] width 123 height 23
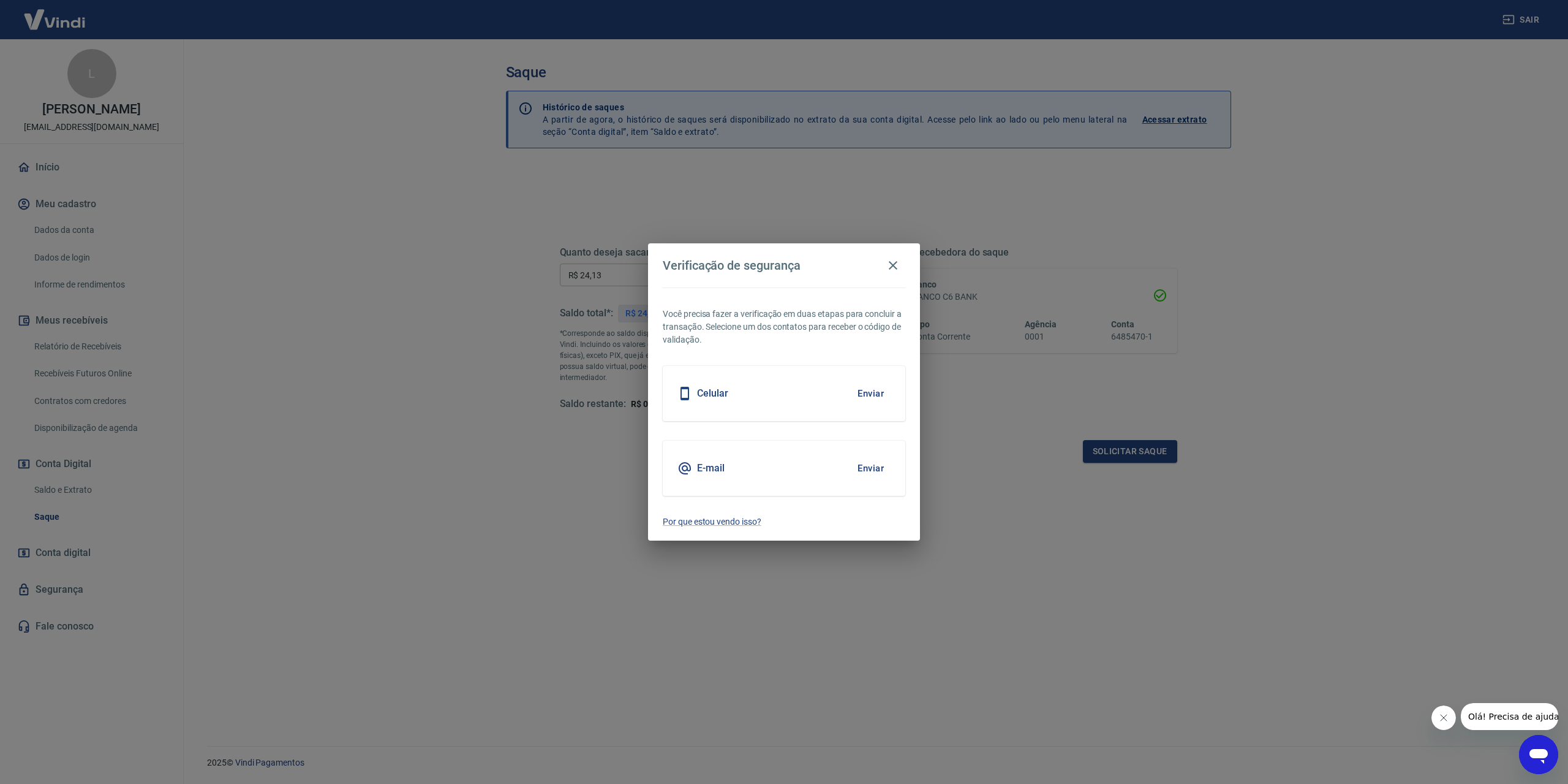
click at [870, 391] on button "Enviar" at bounding box center [871, 393] width 40 height 26
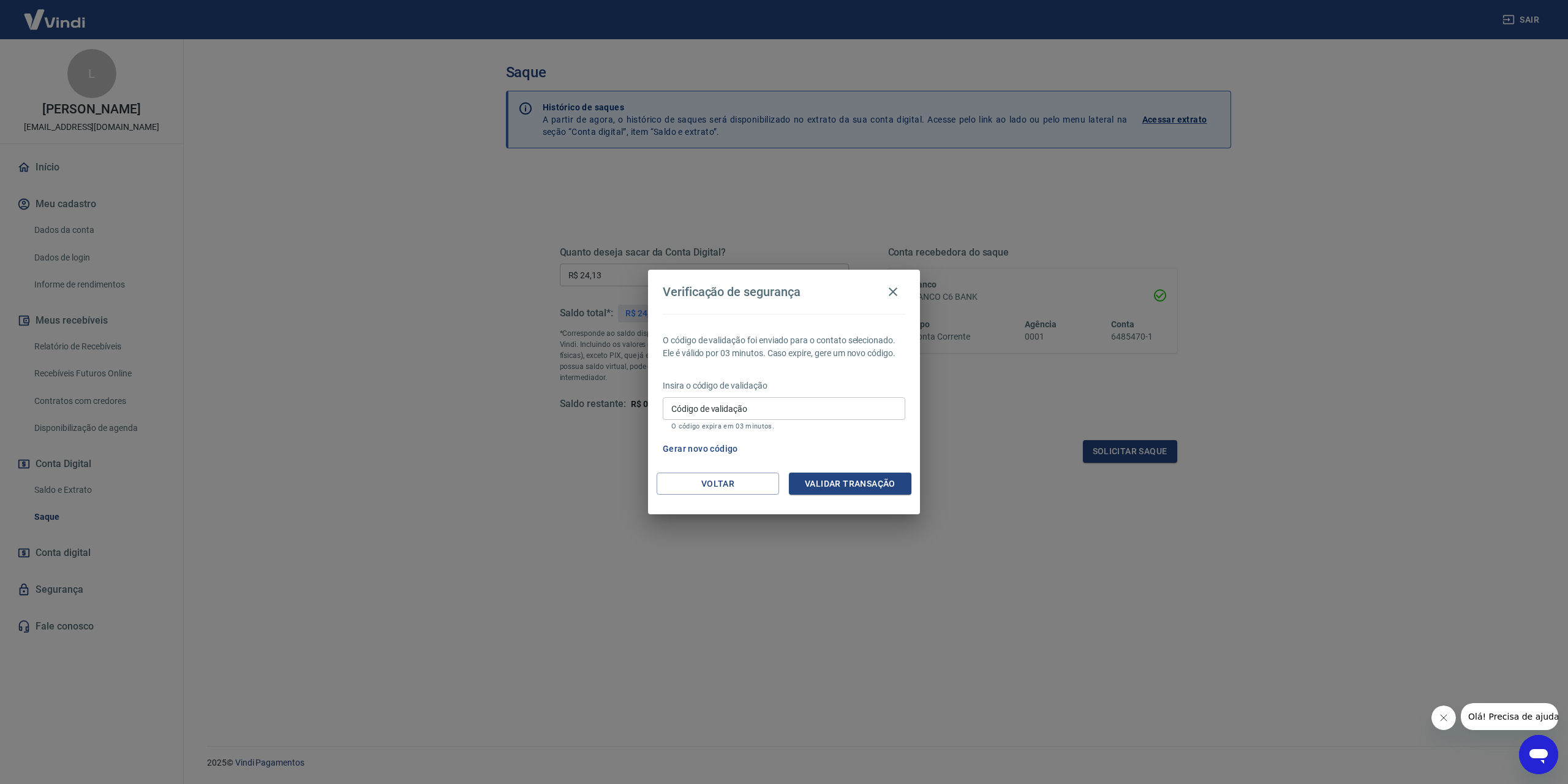
click at [813, 405] on input "Código de validação" at bounding box center [784, 408] width 243 height 23
type input "615188"
click at [871, 487] on button "Validar transação" at bounding box center [850, 484] width 123 height 23
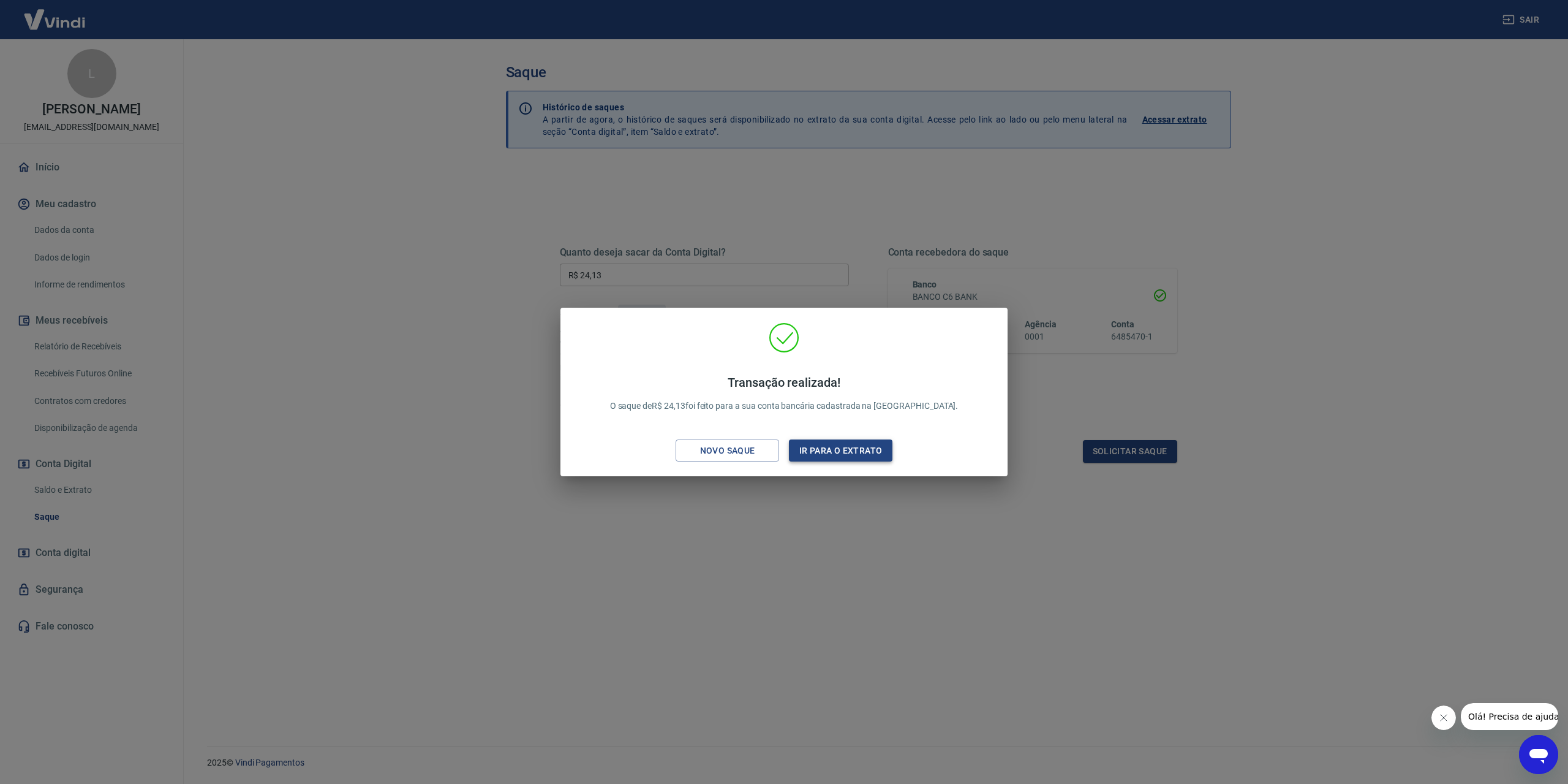
click at [853, 451] on button "Ir para o extrato" at bounding box center [840, 450] width 103 height 23
